Goal: Task Accomplishment & Management: Manage account settings

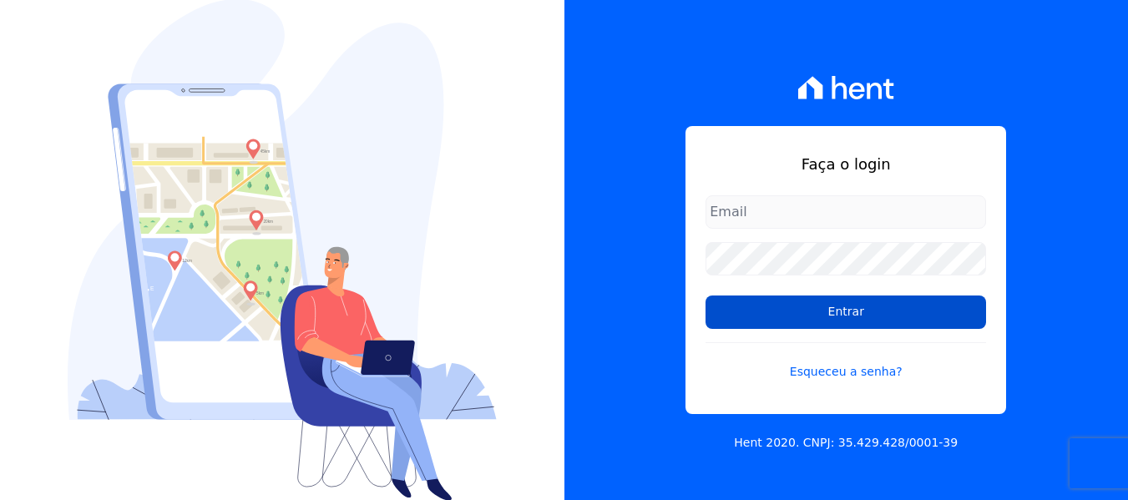
type input "[EMAIL_ADDRESS][DOMAIN_NAME]"
click at [861, 306] on input "Entrar" at bounding box center [845, 312] width 281 height 33
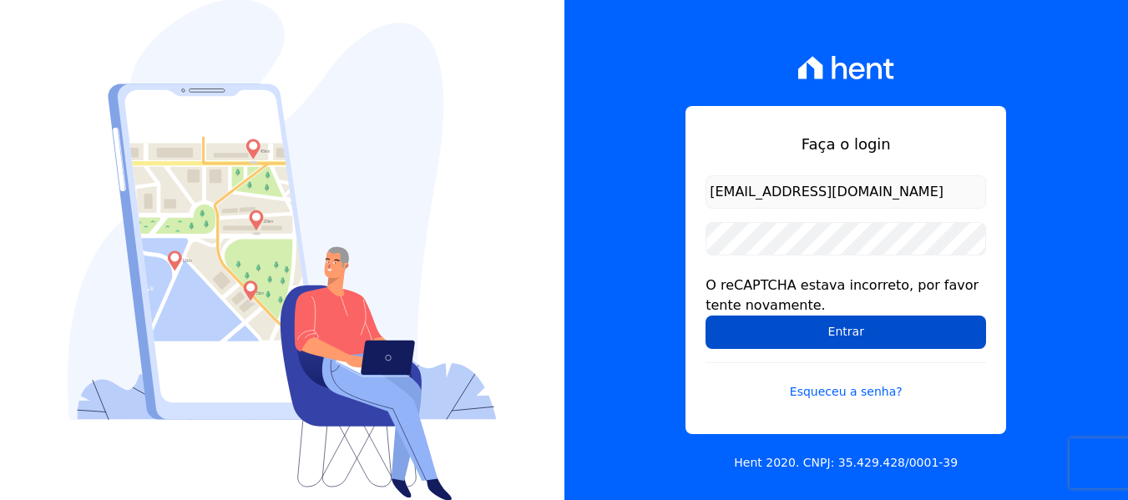
click at [761, 328] on input "Entrar" at bounding box center [845, 332] width 281 height 33
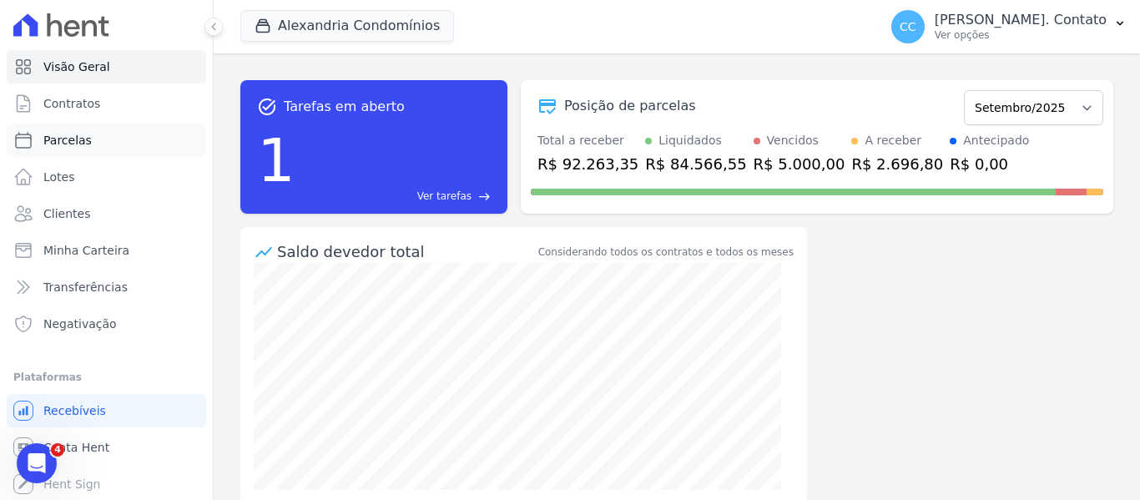
click at [72, 132] on span "Parcelas" at bounding box center [67, 140] width 48 height 17
select select
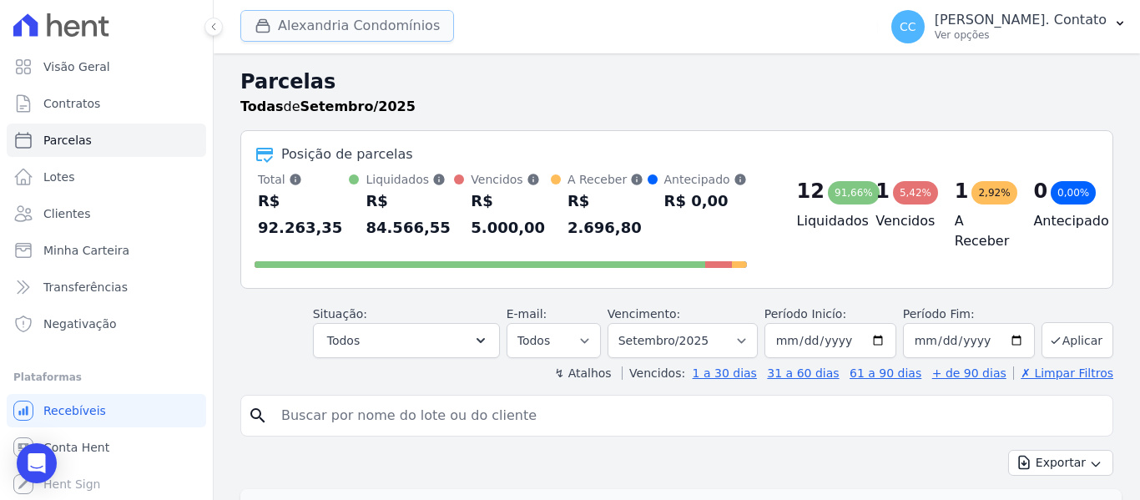
click at [311, 21] on button "Alexandria Condomínios" at bounding box center [347, 26] width 214 height 32
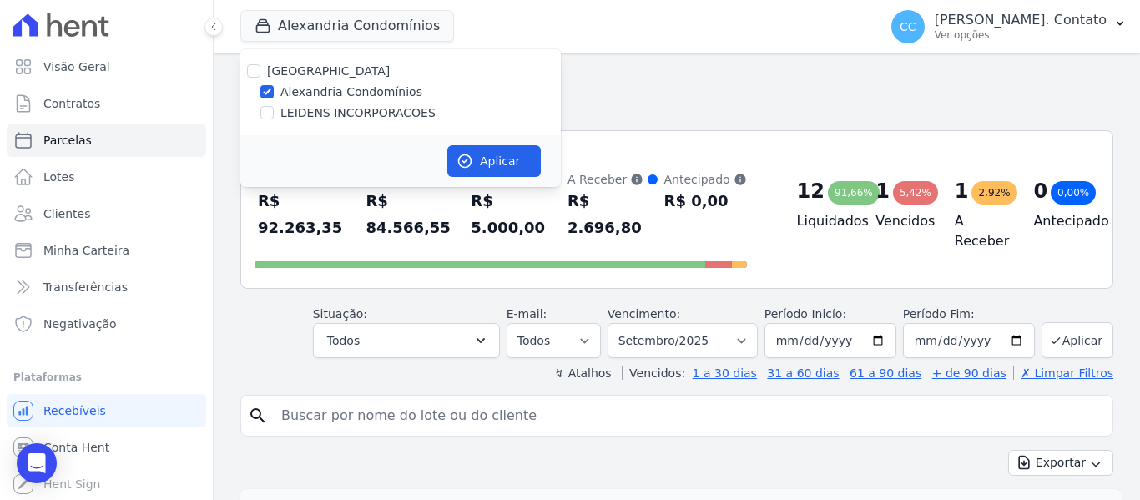
click at [250, 63] on div at bounding box center [253, 71] width 13 height 17
click at [255, 65] on input "[GEOGRAPHIC_DATA]" at bounding box center [253, 70] width 13 height 13
checkbox input "true"
click at [466, 155] on icon "button" at bounding box center [465, 161] width 13 height 13
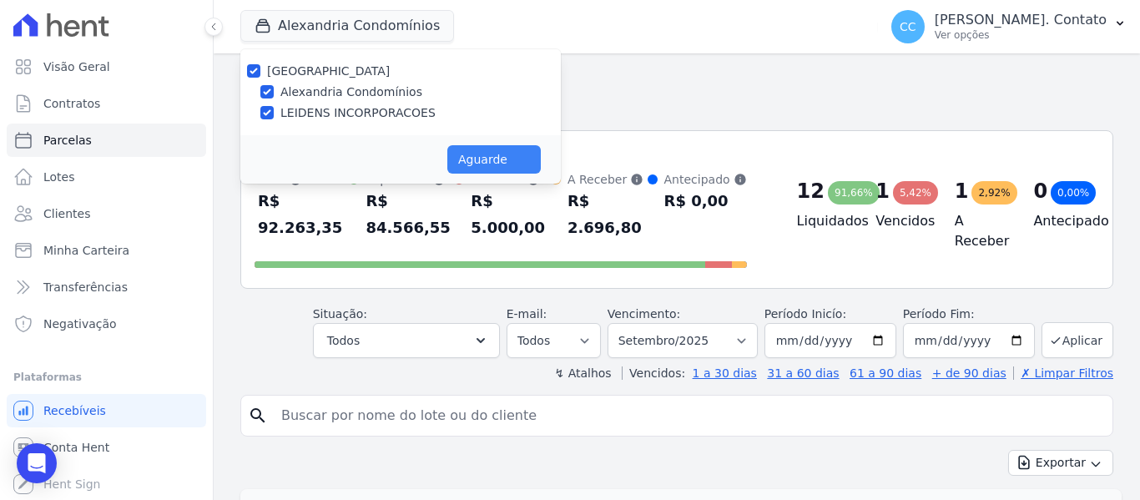
select select
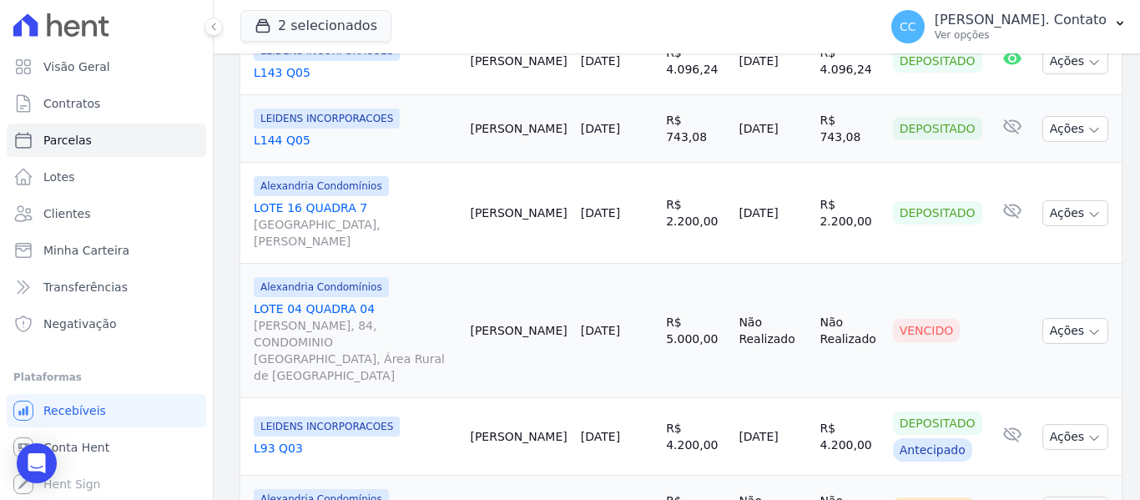
scroll to position [2067, 0]
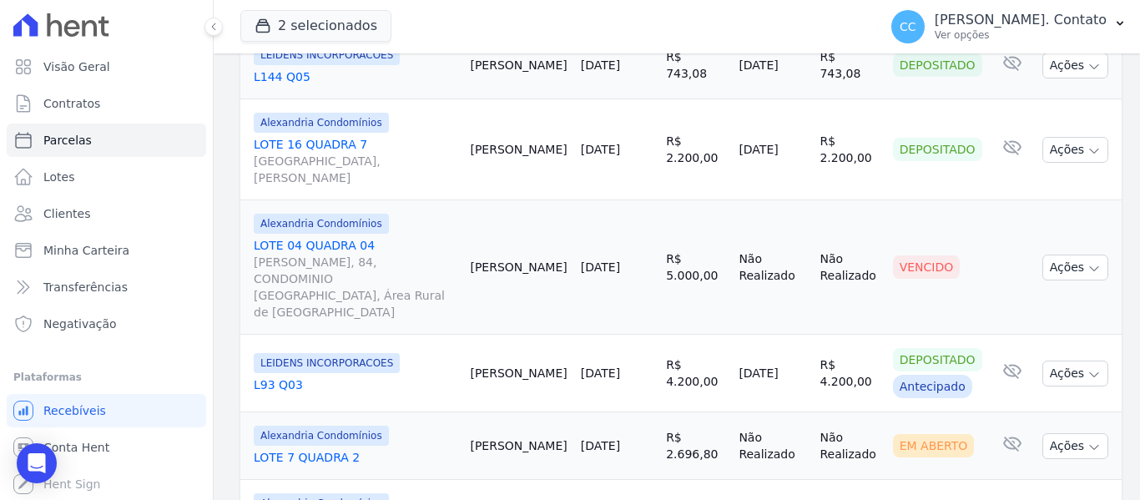
select select
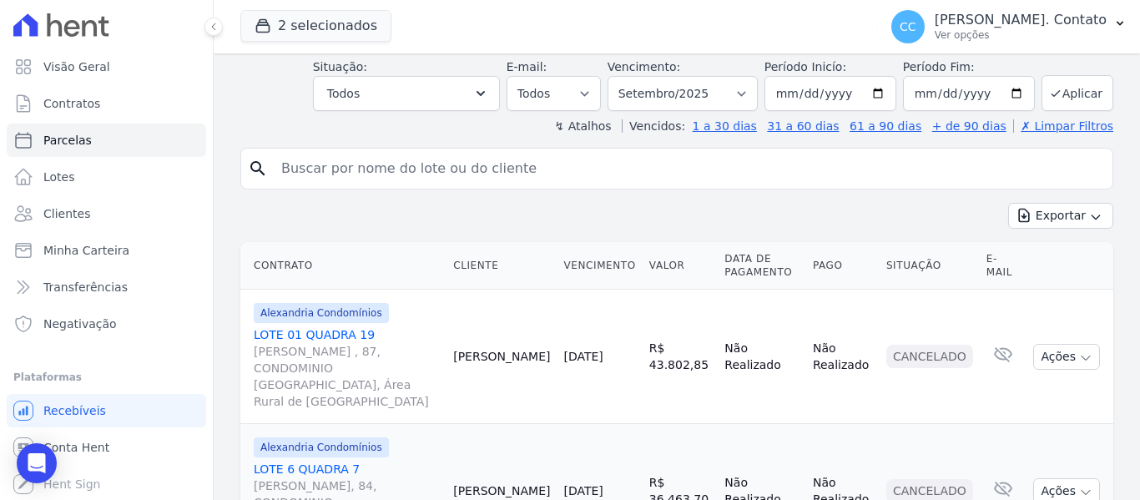
scroll to position [291, 0]
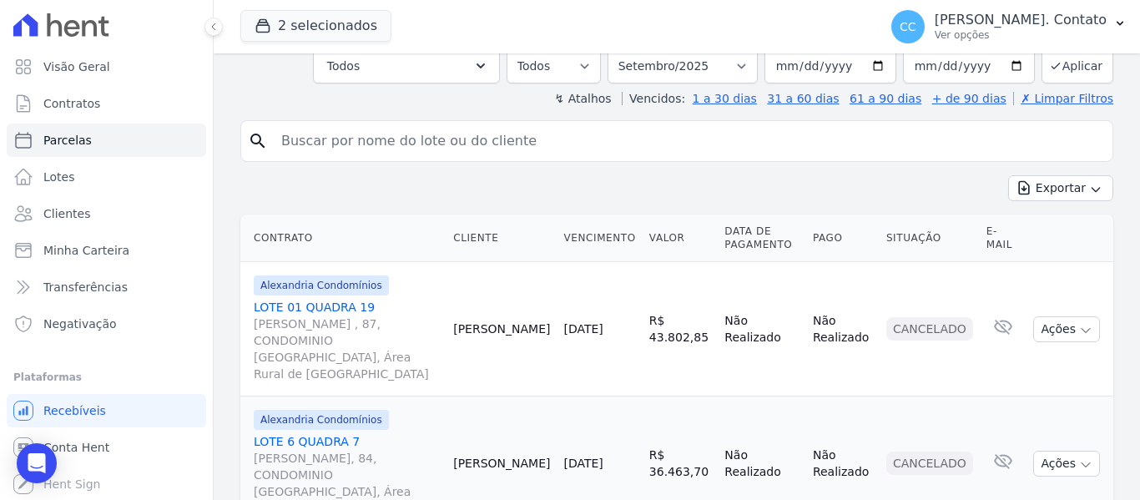
select select
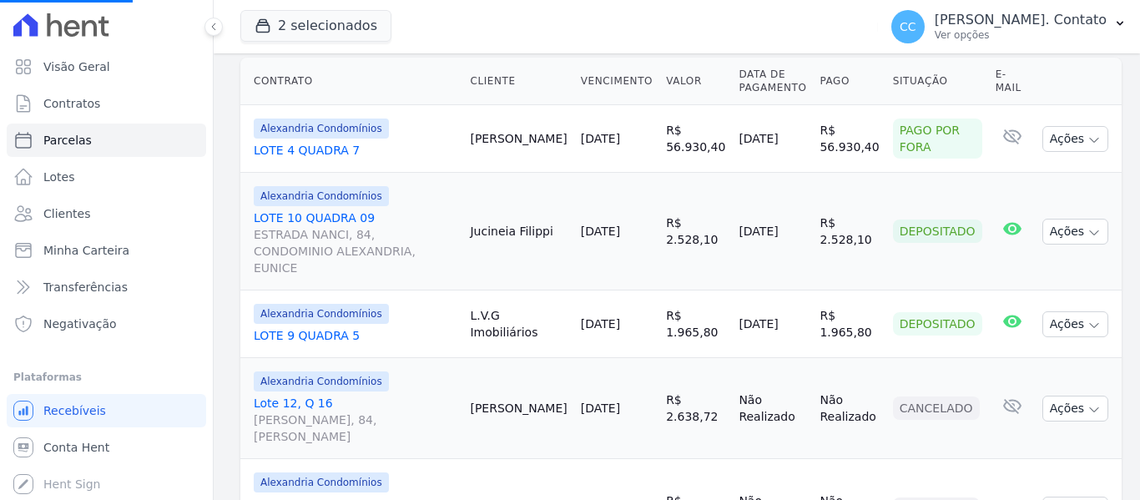
scroll to position [835, 0]
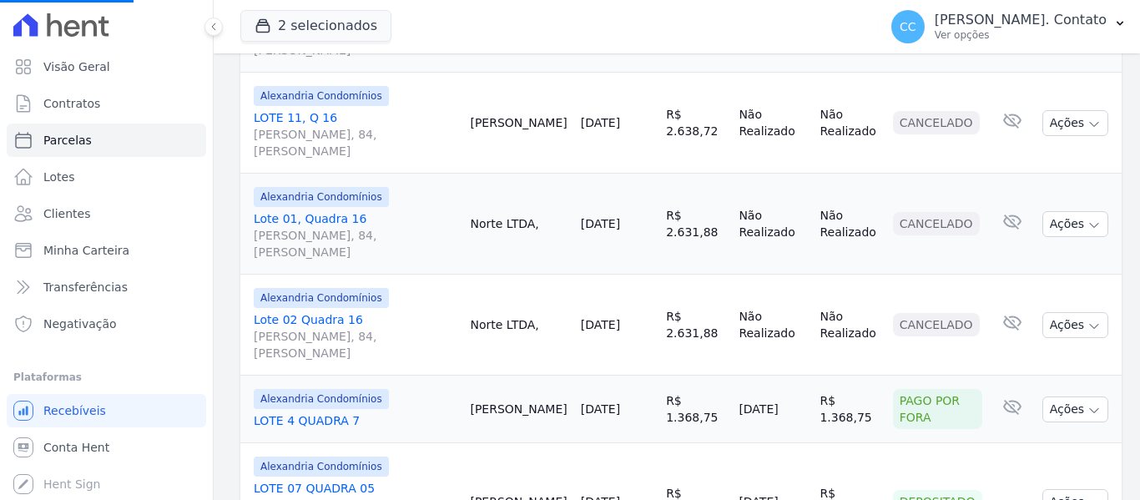
select select
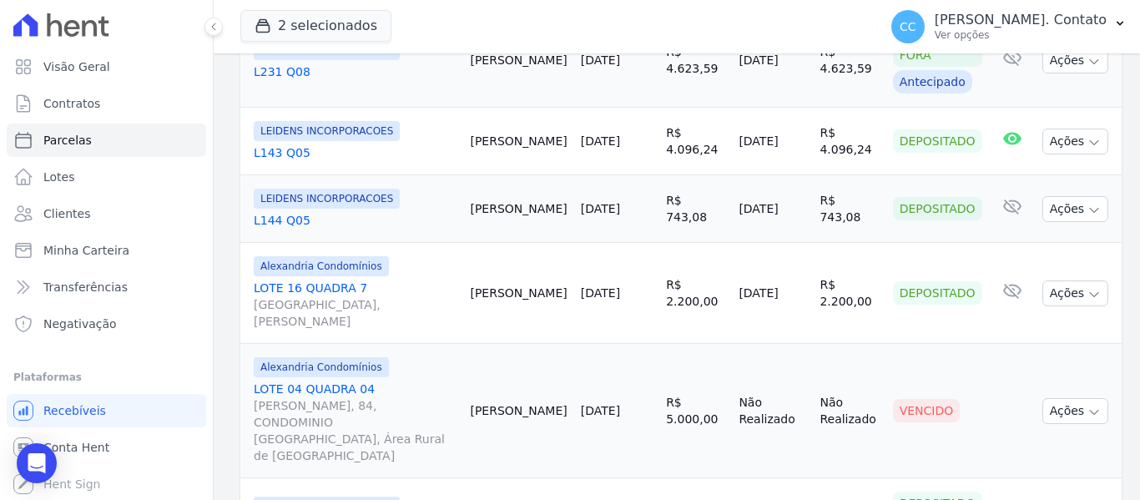
scroll to position [2067, 0]
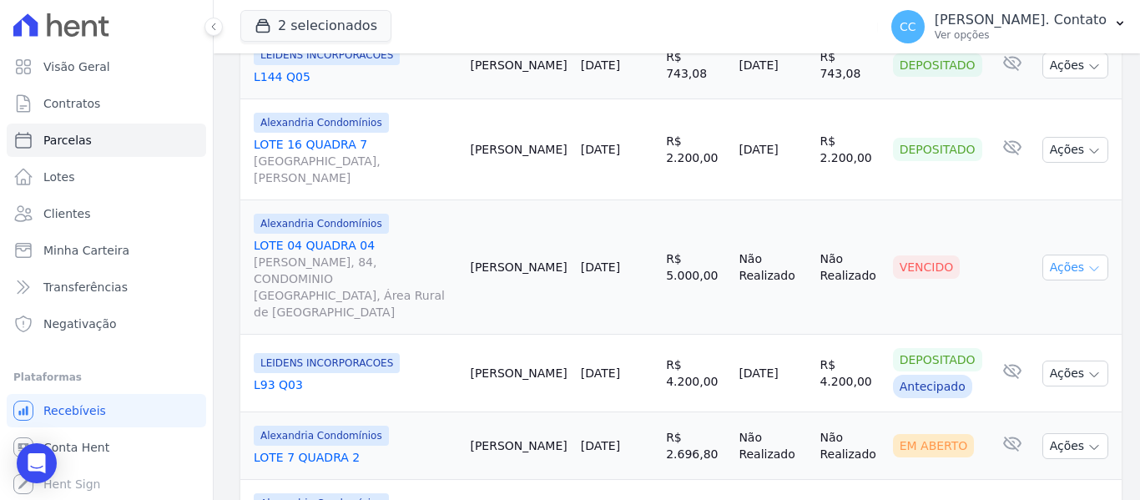
click at [1081, 255] on button "Ações" at bounding box center [1076, 268] width 67 height 26
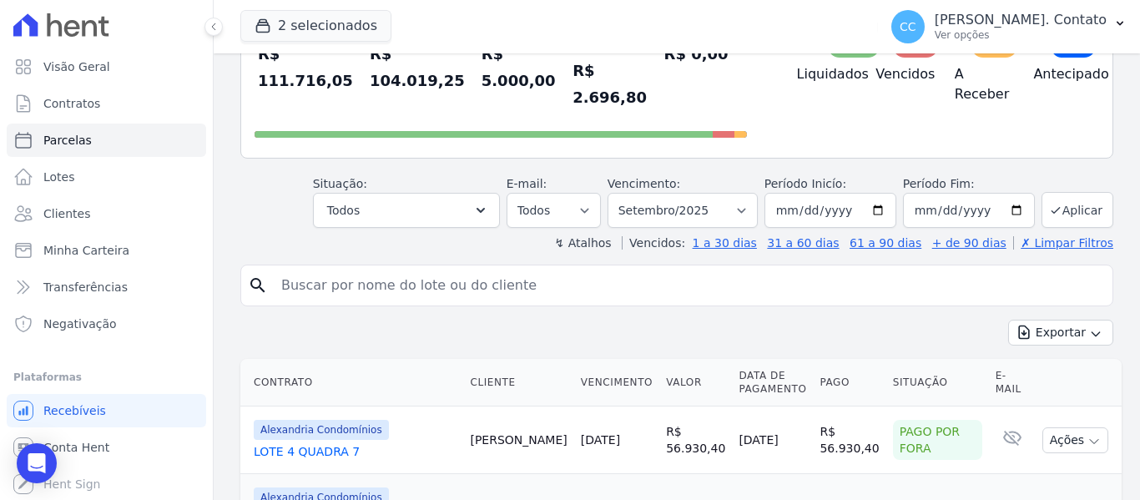
scroll to position [0, 0]
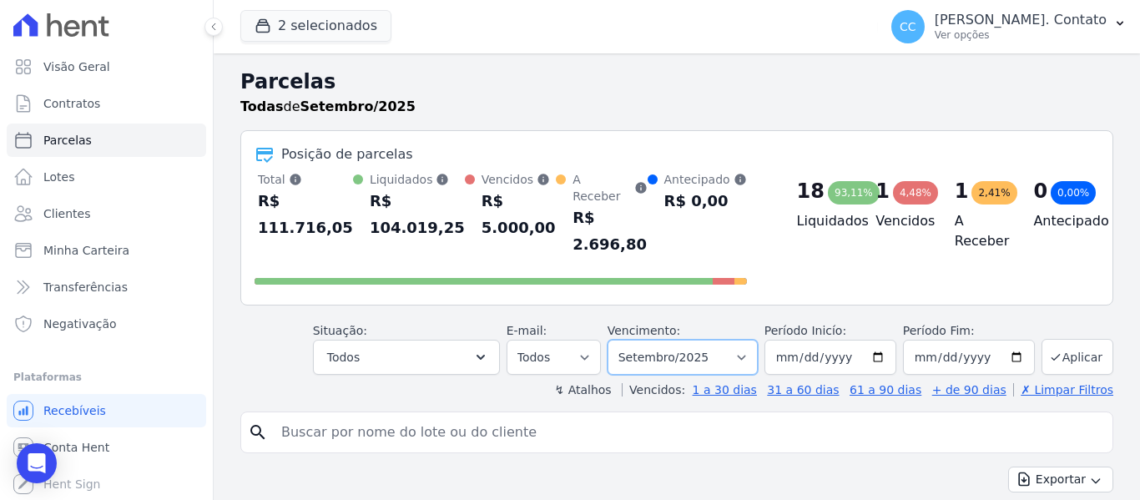
click at [740, 340] on select "Filtrar por período ──────── Todos os meses Março/2023 Abril/2023 Maio/2023 Jun…" at bounding box center [683, 357] width 150 height 35
select select "10/2025"
click at [619, 340] on select "Filtrar por período ──────── Todos os meses Março/2023 Abril/2023 Maio/2023 Jun…" at bounding box center [683, 357] width 150 height 35
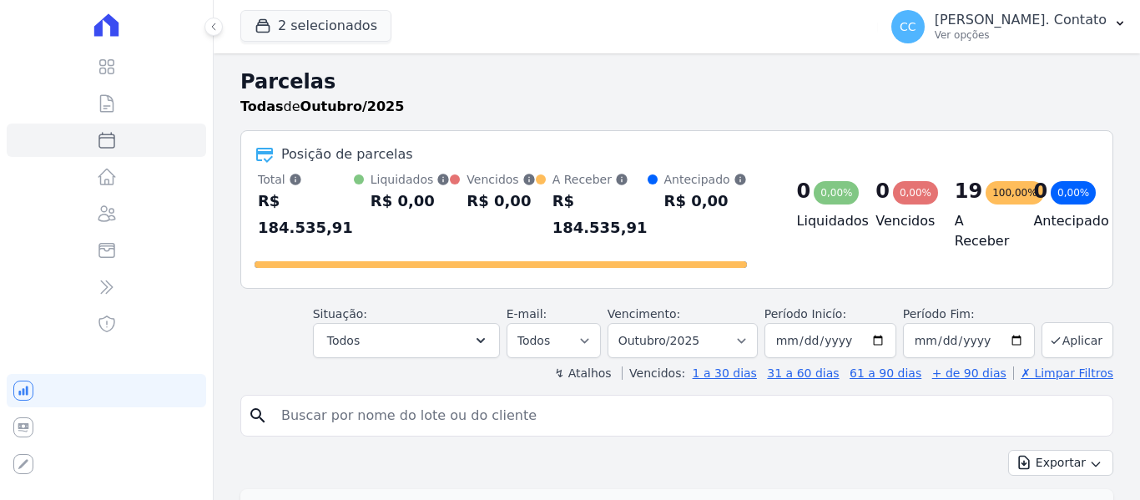
select select
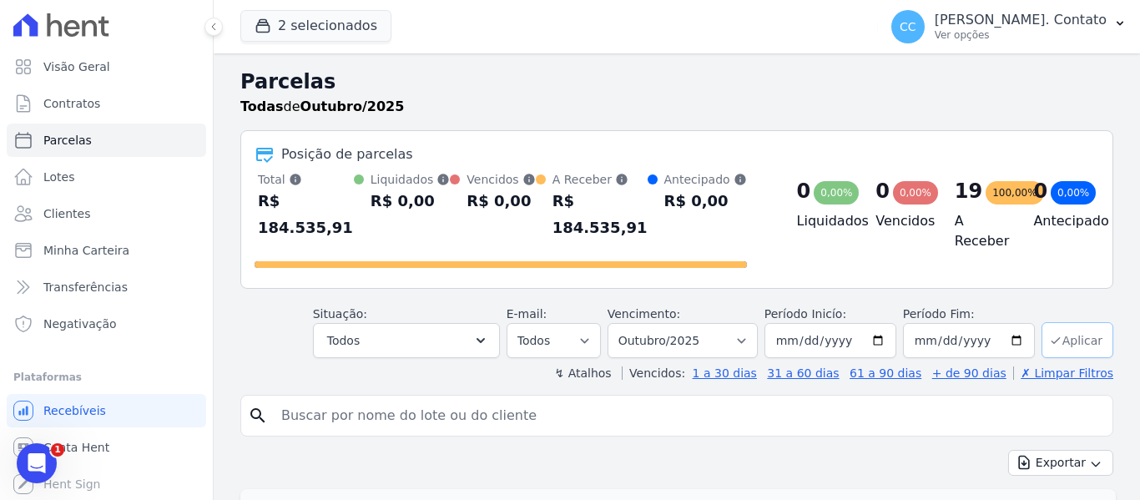
click at [1049, 322] on button "Aplicar" at bounding box center [1078, 340] width 72 height 36
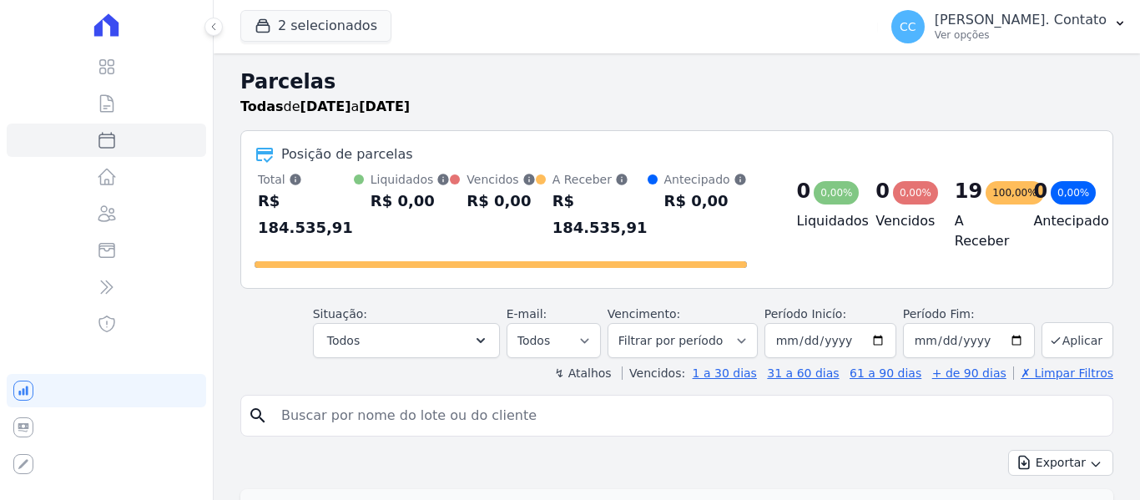
select select
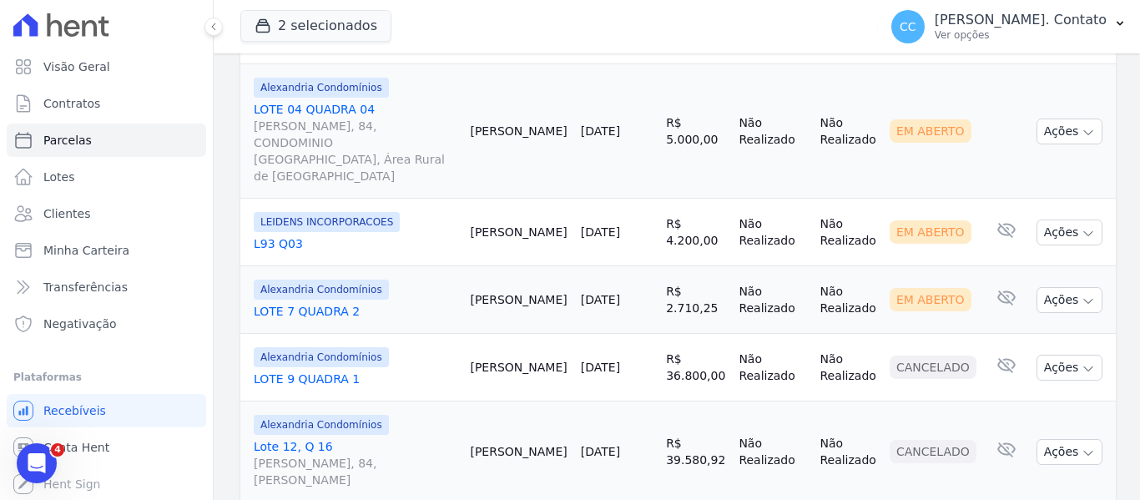
scroll to position [2030, 0]
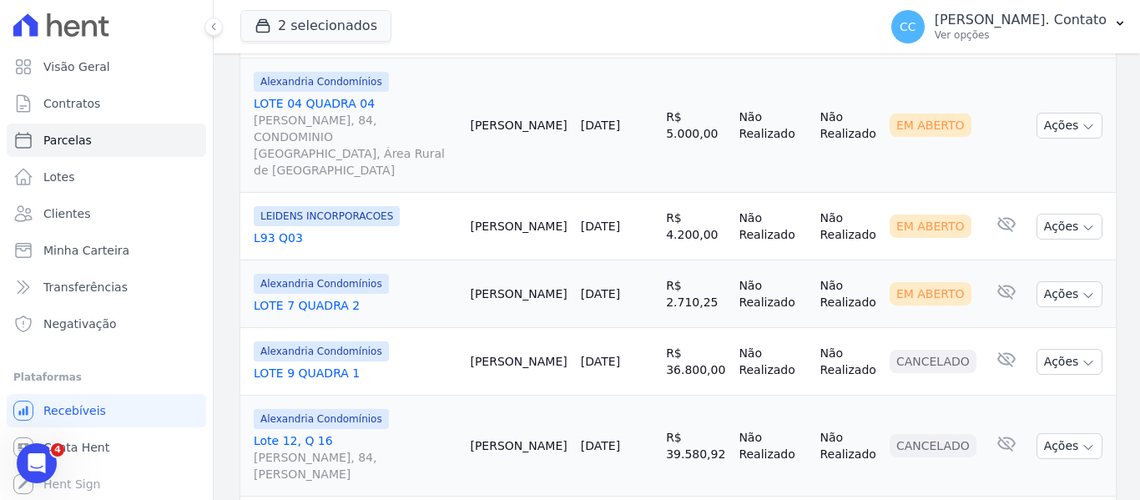
drag, startPoint x: 1054, startPoint y: 455, endPoint x: 1039, endPoint y: 457, distance: 15.1
select select
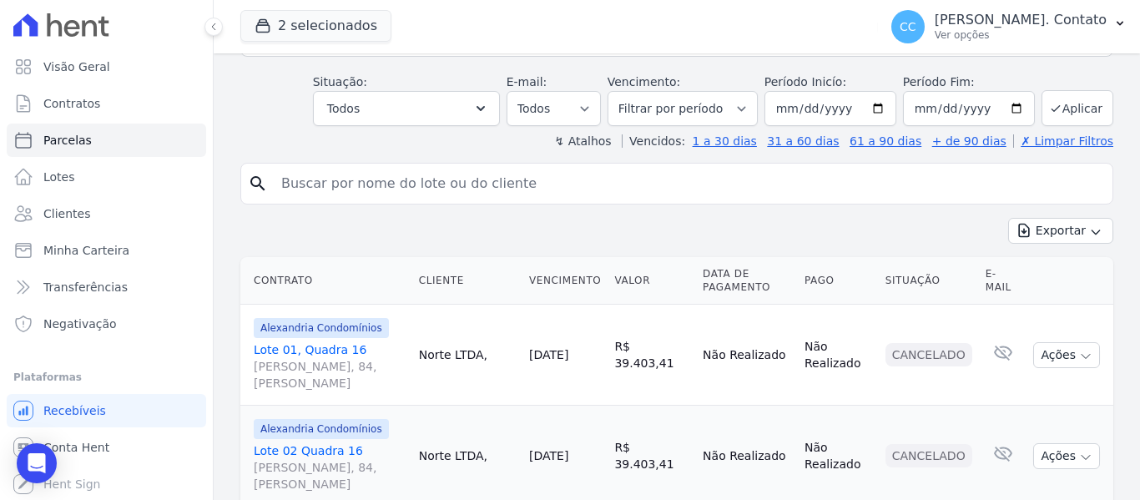
scroll to position [494, 0]
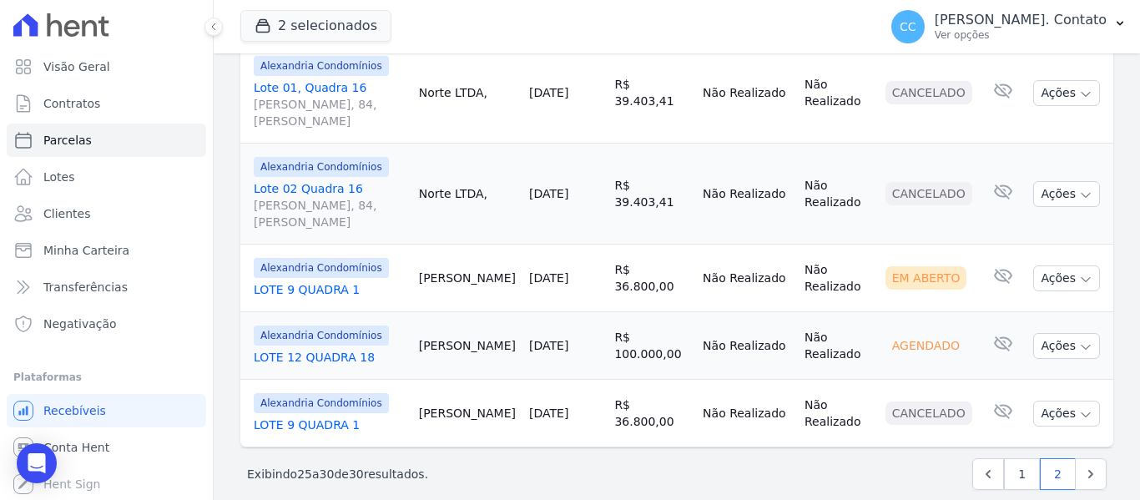
click at [1094, 321] on td "Ações Ver boleto Não é possível visualizar o boleto de um pagamento agendado [G…" at bounding box center [1070, 346] width 87 height 68
click at [1079, 341] on icon "button" at bounding box center [1085, 347] width 13 height 13
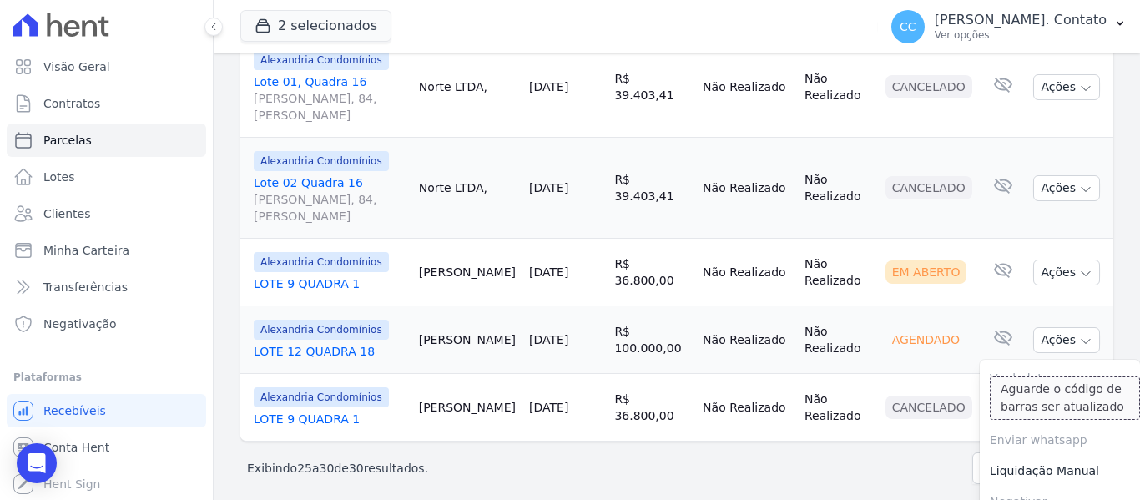
scroll to position [501, 0]
click at [296, 342] on link "LOTE 12 QUADRA 18" at bounding box center [330, 350] width 152 height 17
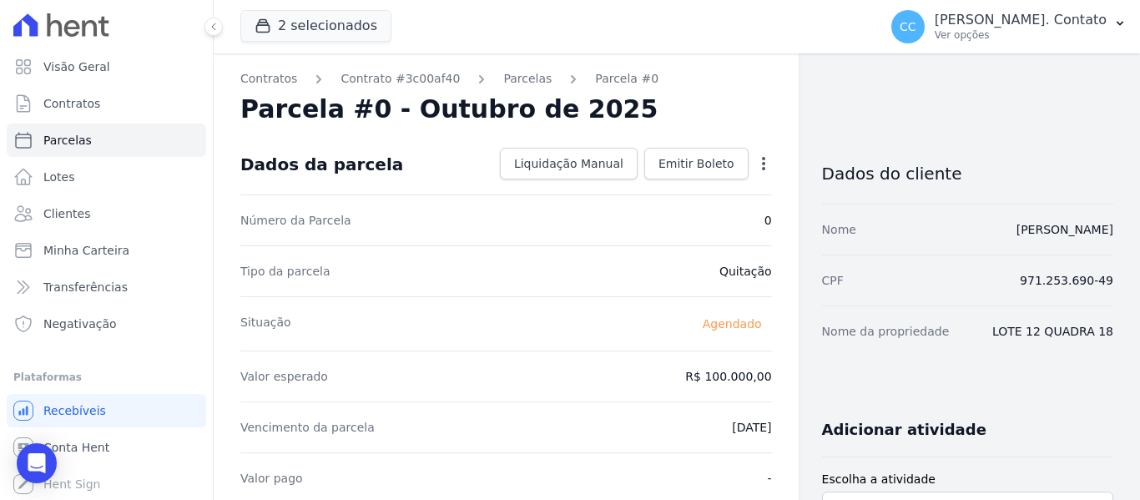
click at [757, 169] on icon "button" at bounding box center [764, 163] width 17 height 17
click at [681, 224] on link "Cancelar Parcela" at bounding box center [692, 216] width 147 height 30
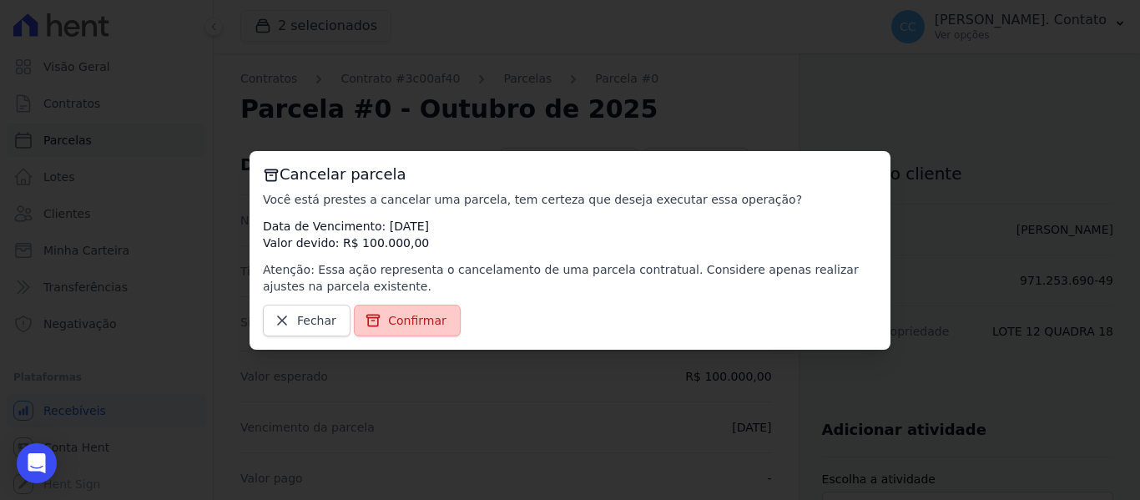
click at [397, 317] on span "Confirmar" at bounding box center [417, 320] width 58 height 17
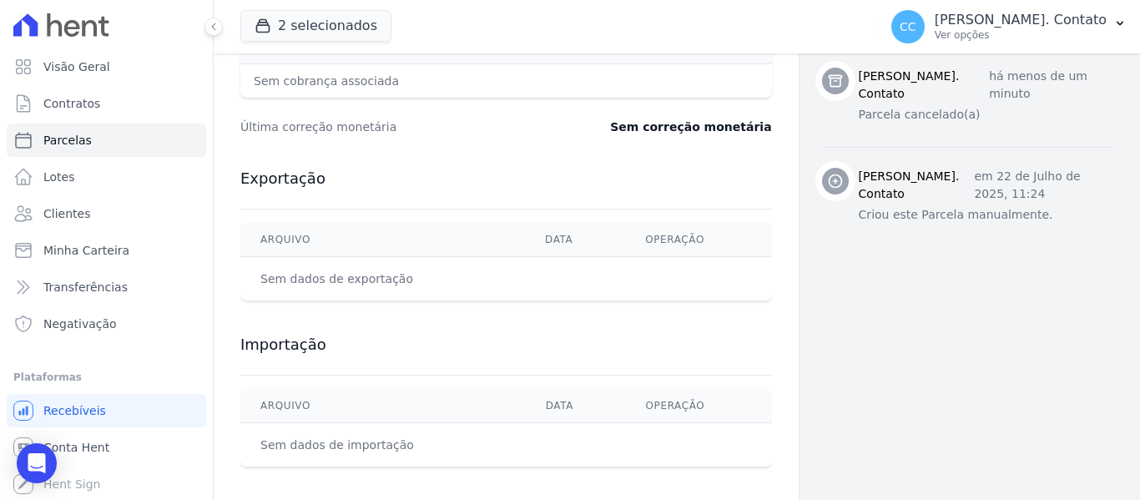
scroll to position [697, 0]
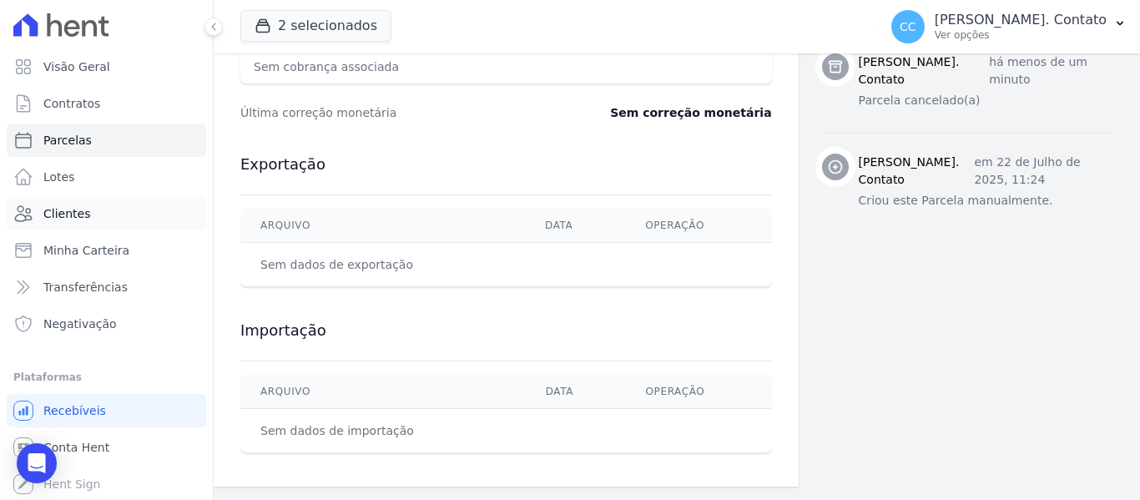
click at [64, 226] on link "Clientes" at bounding box center [107, 213] width 200 height 33
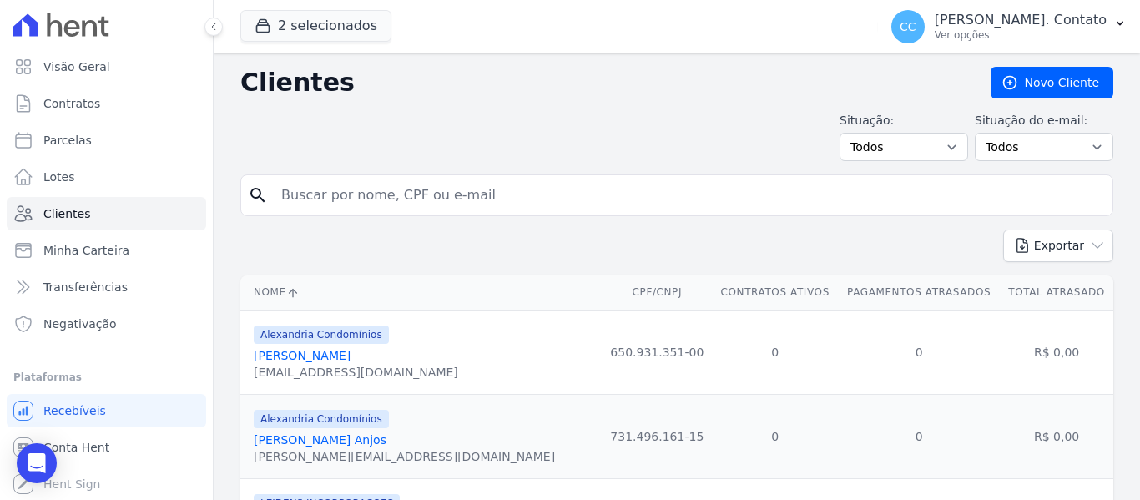
click at [397, 191] on input "search" at bounding box center [688, 195] width 835 height 33
type input "[PERSON_NAME]"
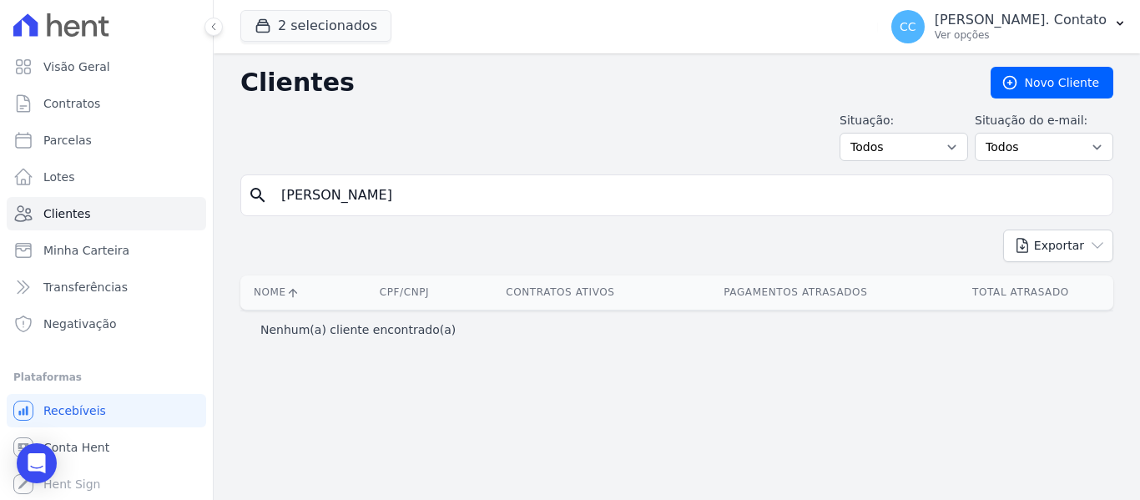
click at [397, 191] on input "[PERSON_NAME]" at bounding box center [688, 195] width 835 height 33
type input "[PERSON_NAME]"
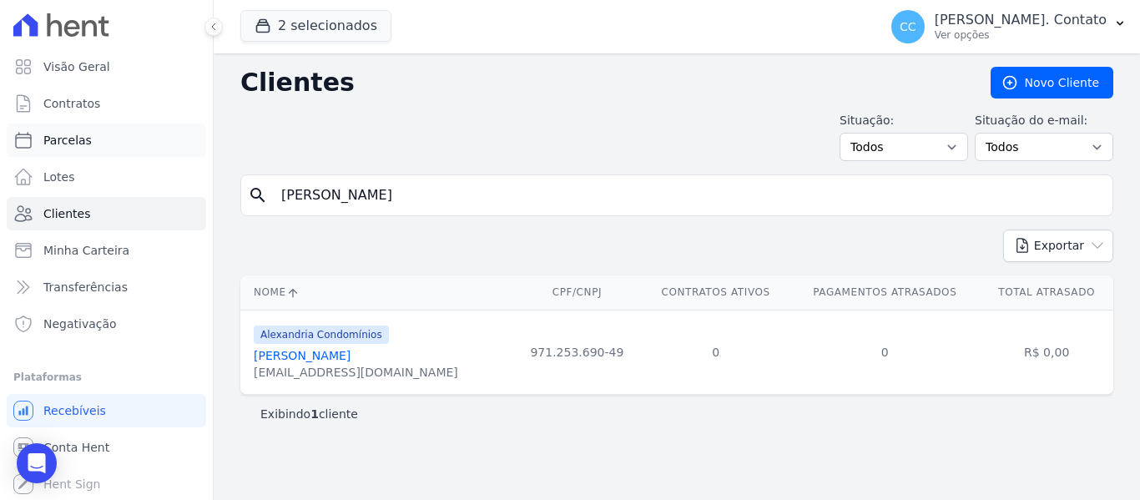
click at [74, 134] on span "Parcelas" at bounding box center [67, 140] width 48 height 17
select select
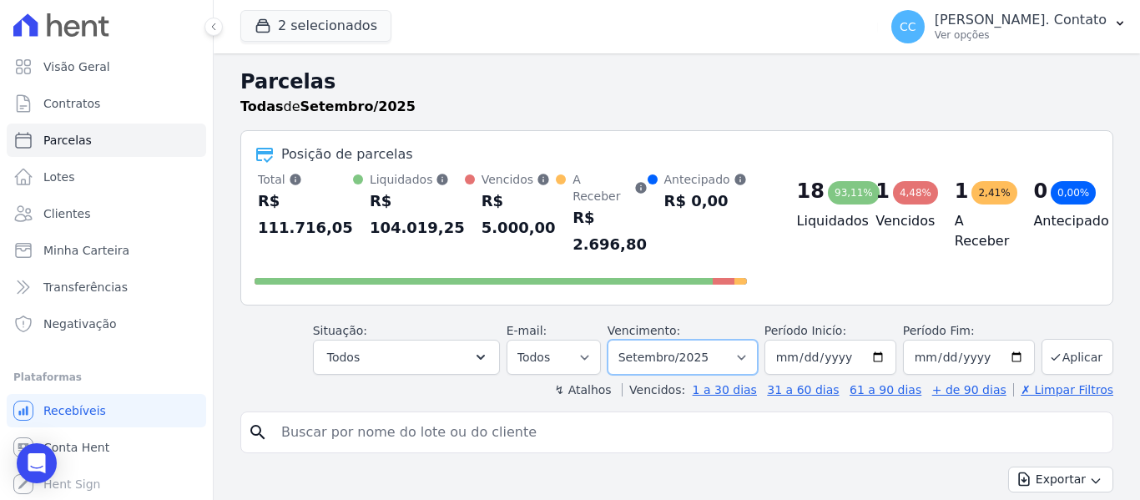
click at [745, 340] on select "Filtrar por período ──────── Todos os meses Março/2023 Abril/2023 Maio/2023 Jun…" at bounding box center [683, 357] width 150 height 35
select select "11/2025"
click at [619, 340] on select "Filtrar por período ──────── Todos os meses Março/2023 Abril/2023 Maio/2023 Jun…" at bounding box center [683, 357] width 150 height 35
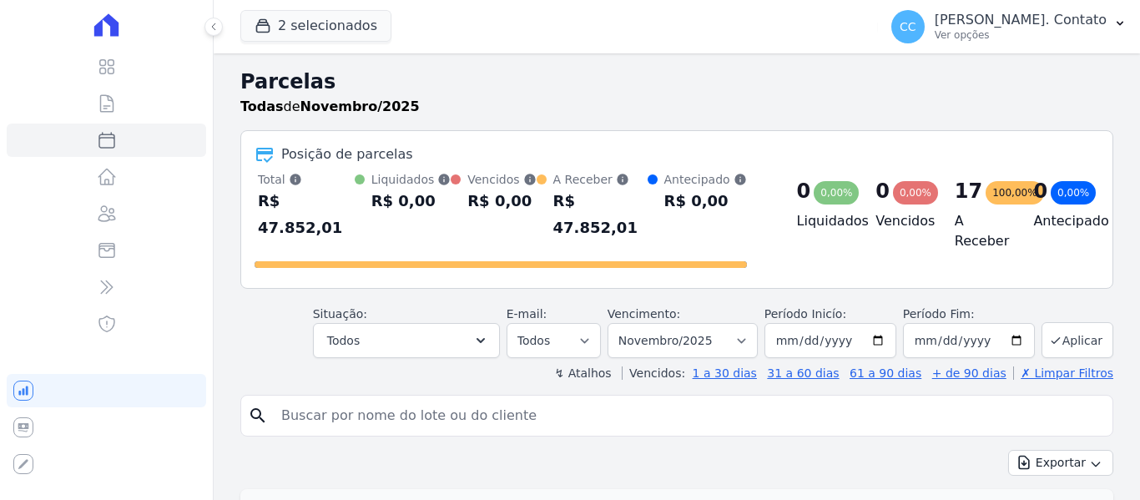
select select
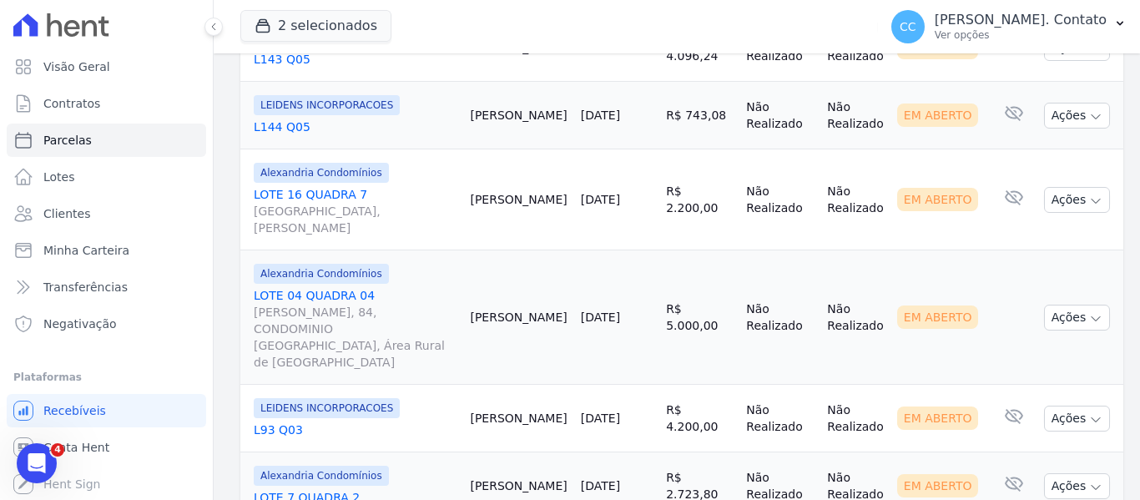
scroll to position [1840, 0]
